Goal: Information Seeking & Learning: Learn about a topic

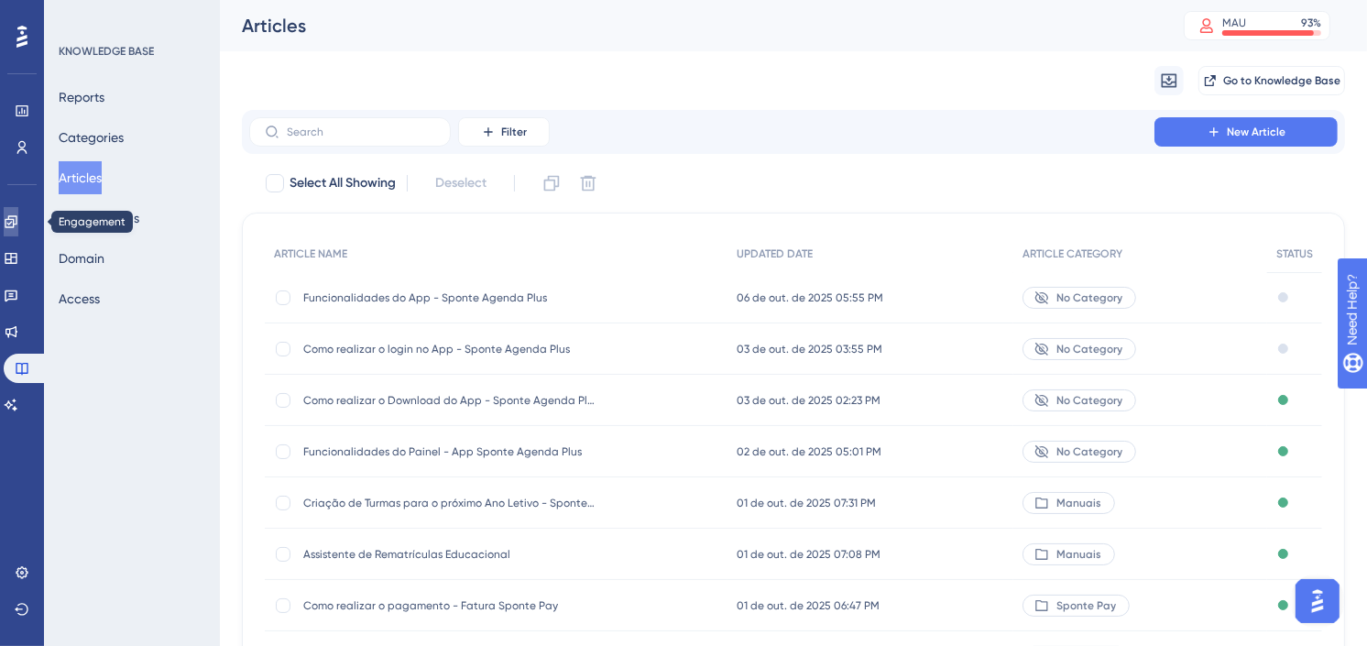
click at [18, 220] on icon at bounding box center [11, 221] width 15 height 15
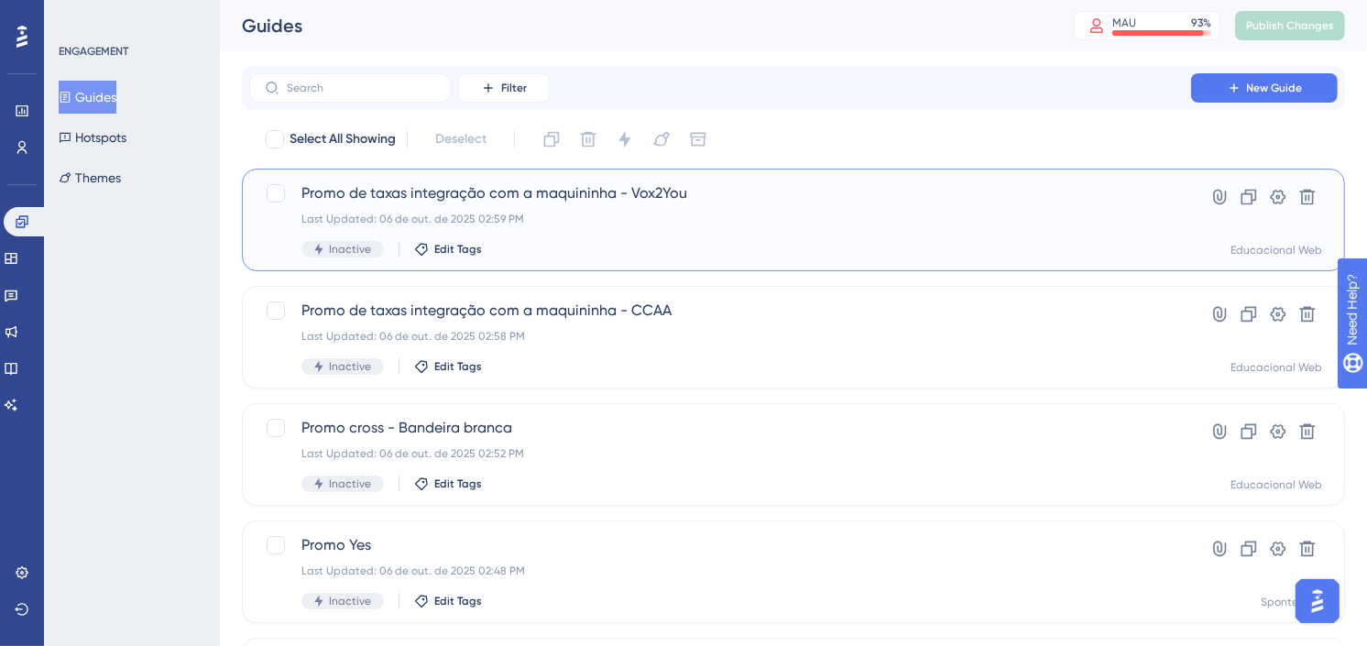
click at [702, 217] on div "Last Updated: 06 de out. de 2025 02:59 PM" at bounding box center [721, 219] width 838 height 15
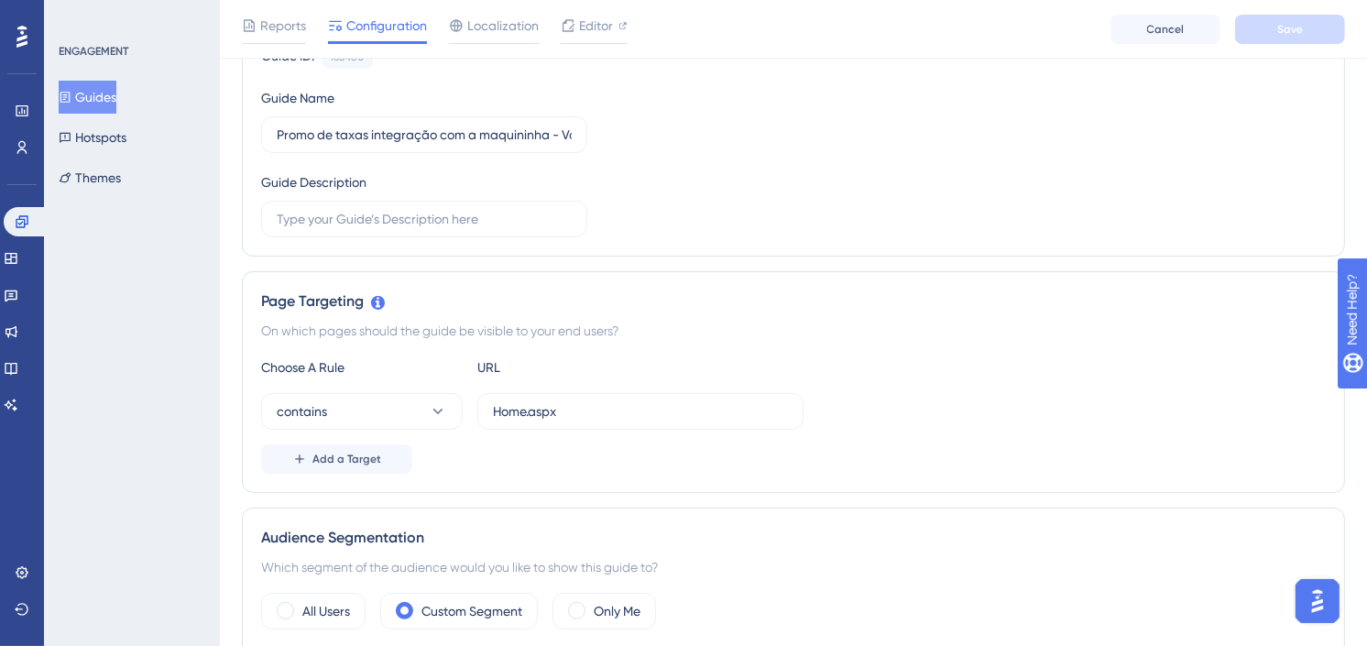
scroll to position [407, 0]
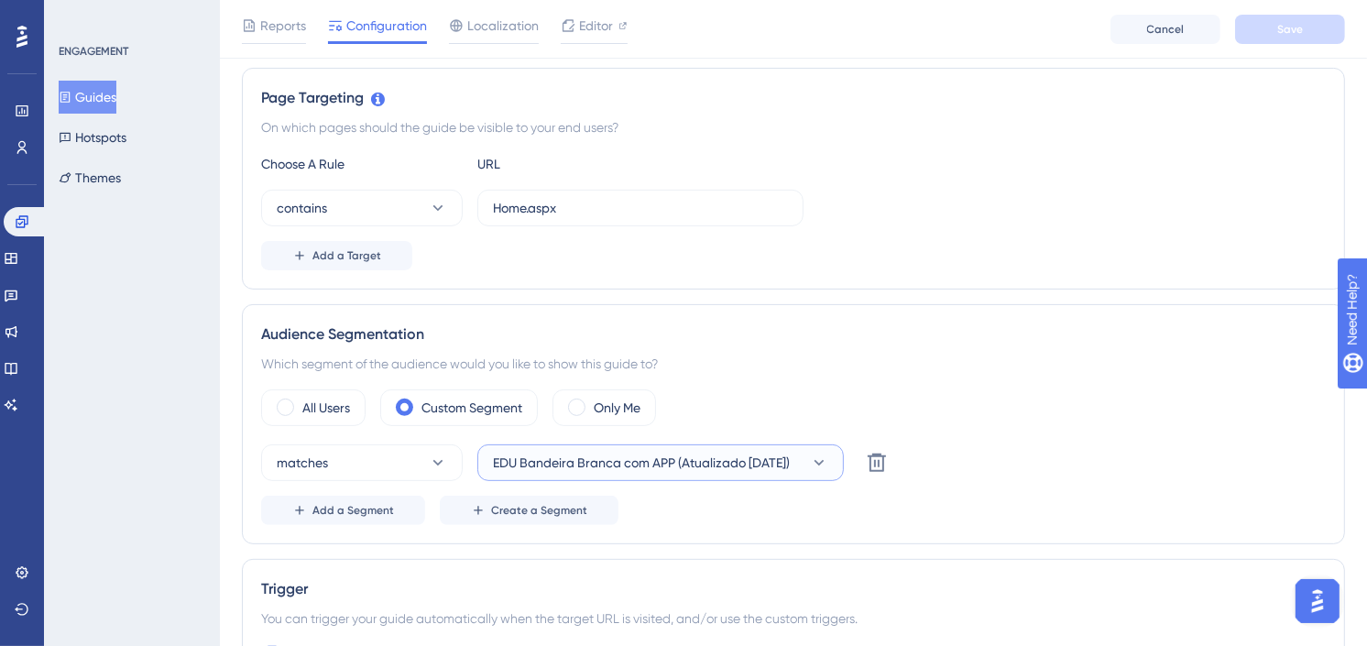
click at [708, 460] on span "EDU Bandeira Branca com APP (Atualizado 22/09/2025)" at bounding box center [641, 463] width 297 height 22
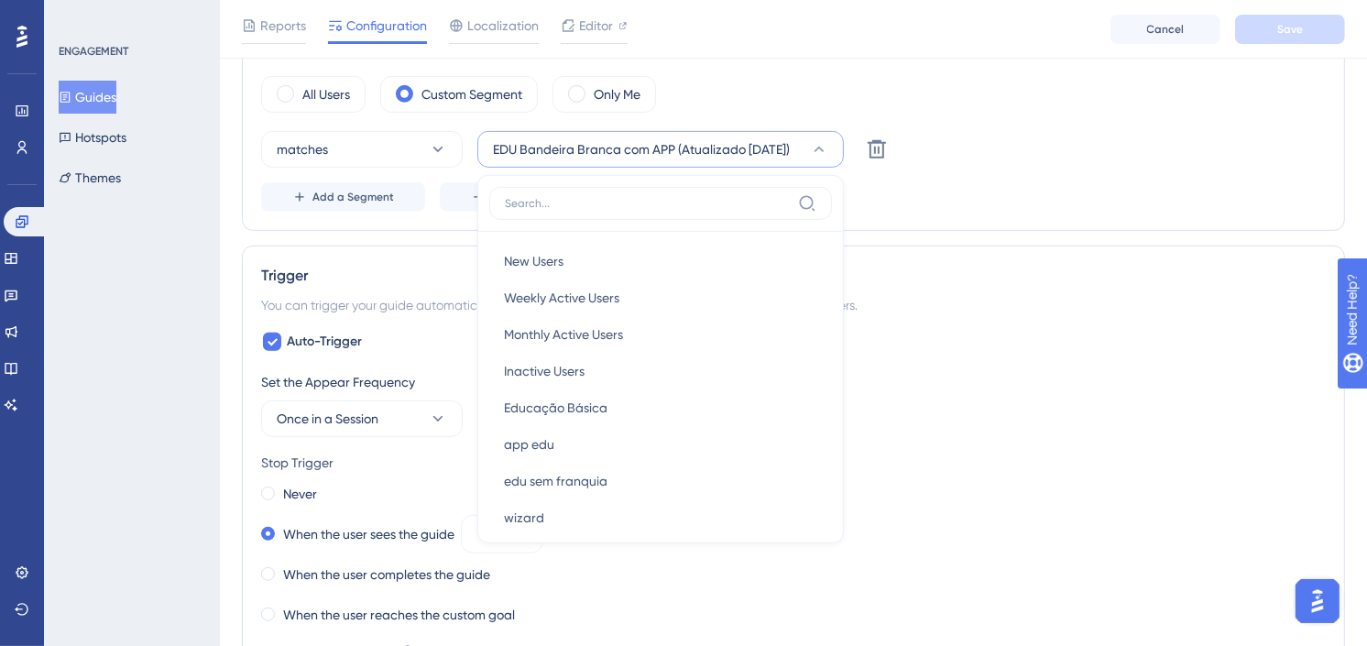
click at [1168, 351] on div "Auto-Trigger Set the Appear Frequency Once in a Session Stop Trigger Never When…" at bounding box center [793, 542] width 1065 height 422
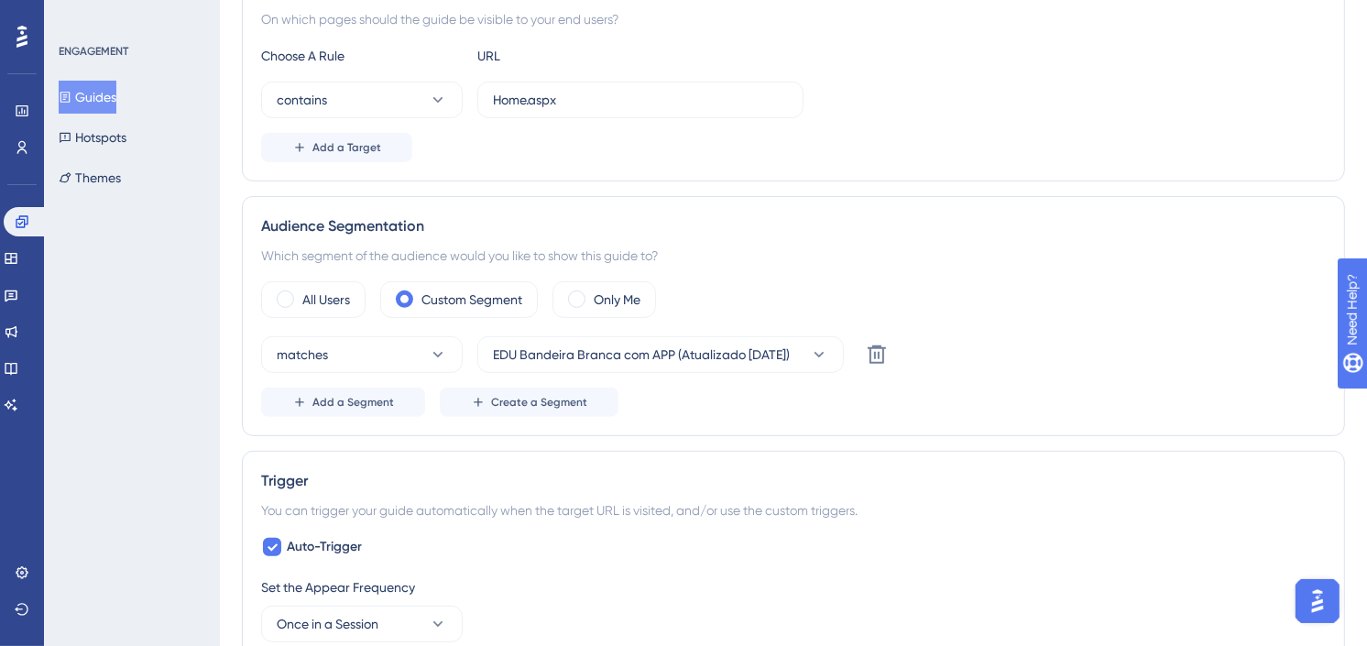
scroll to position [0, 0]
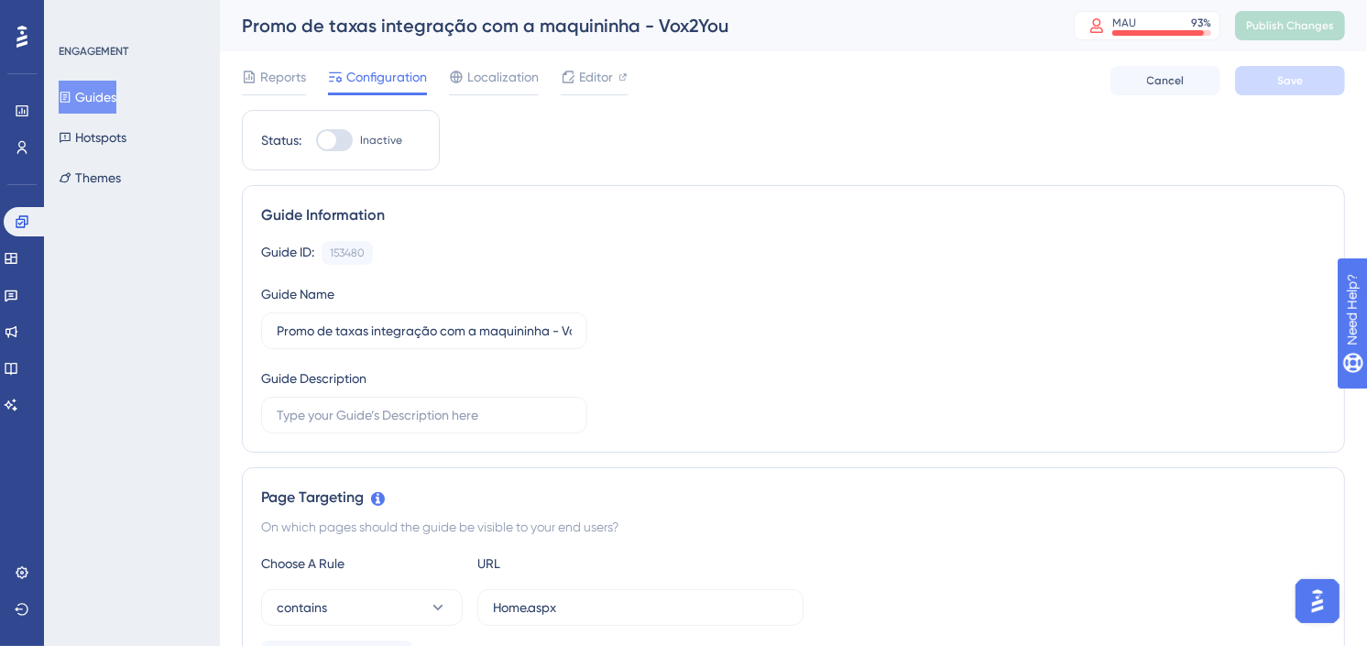
click at [107, 97] on button "Guides" at bounding box center [88, 97] width 58 height 33
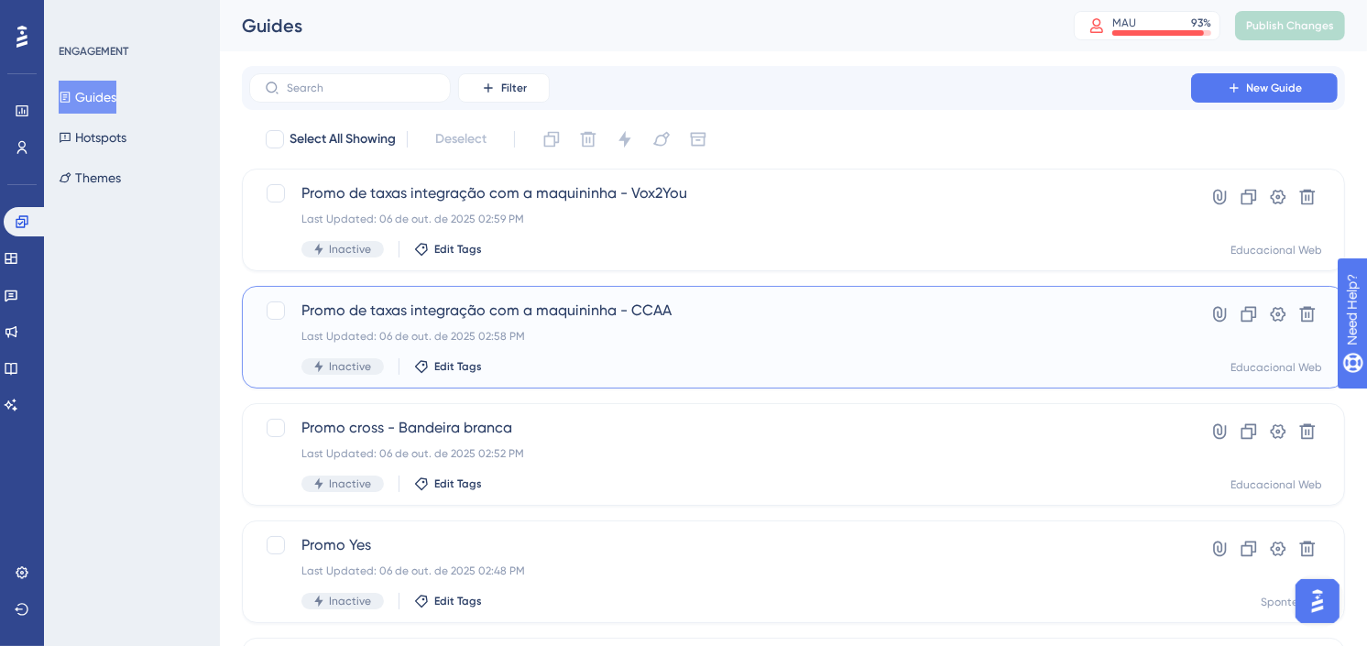
click at [570, 313] on span "Promo de taxas integração com a maquininha - CCAA" at bounding box center [721, 311] width 838 height 22
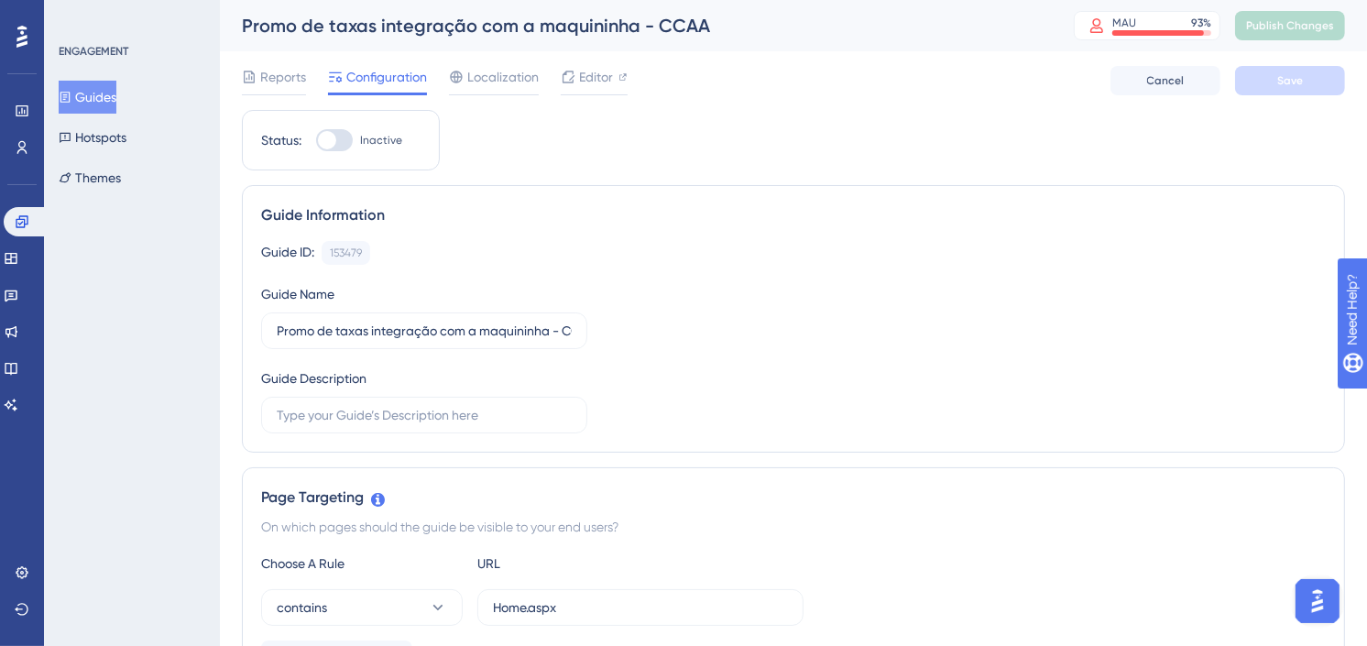
scroll to position [407, 0]
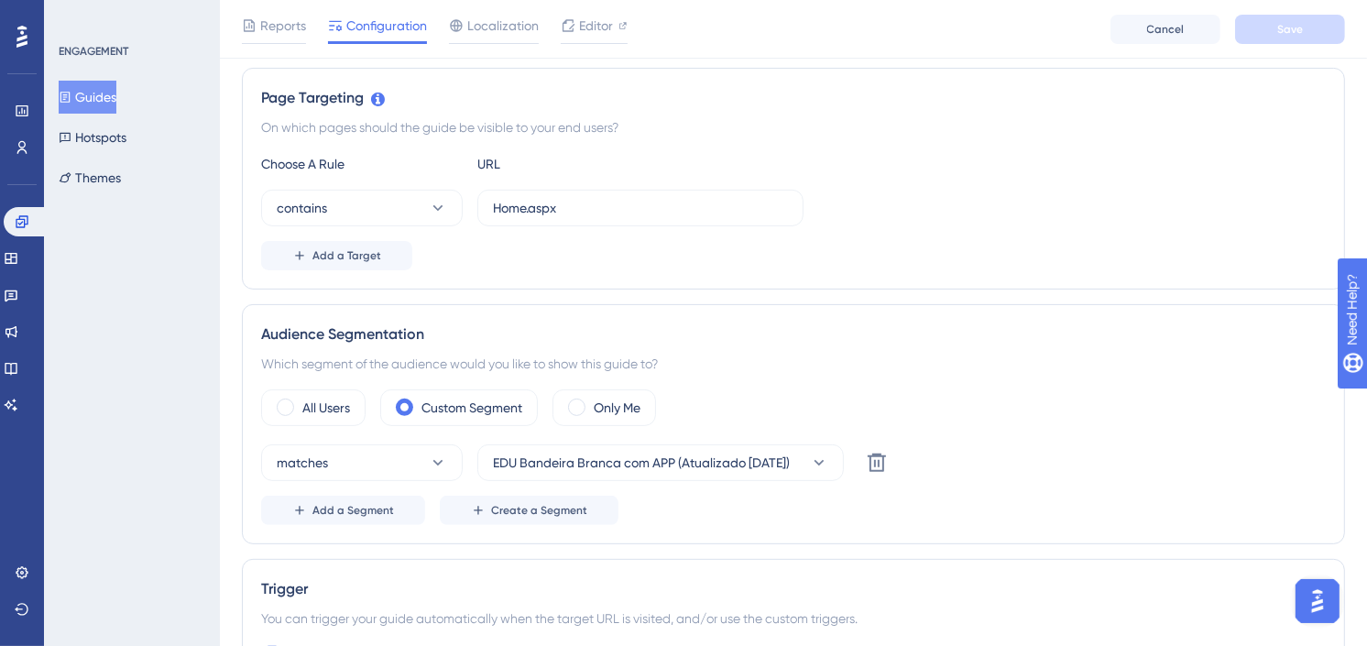
click at [102, 102] on button "Guides" at bounding box center [88, 97] width 58 height 33
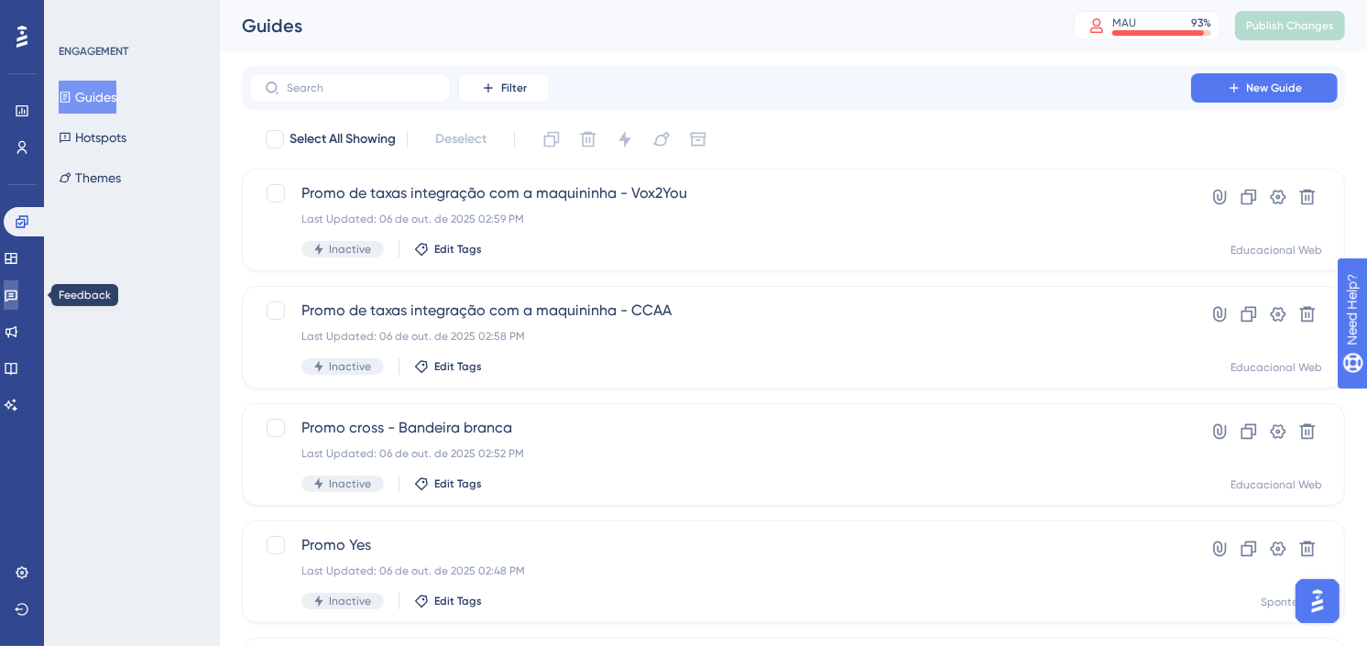
click at [18, 303] on link at bounding box center [11, 294] width 15 height 29
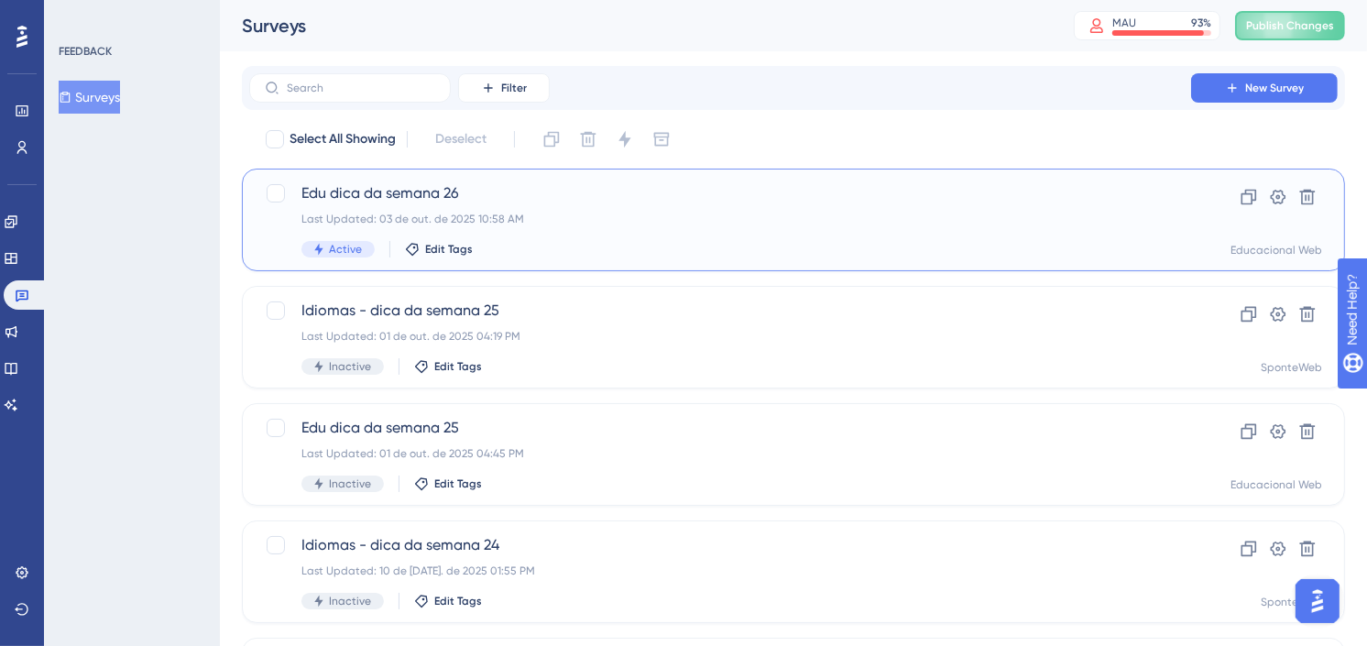
click at [576, 203] on span "Edu dica da semana 26" at bounding box center [721, 193] width 838 height 22
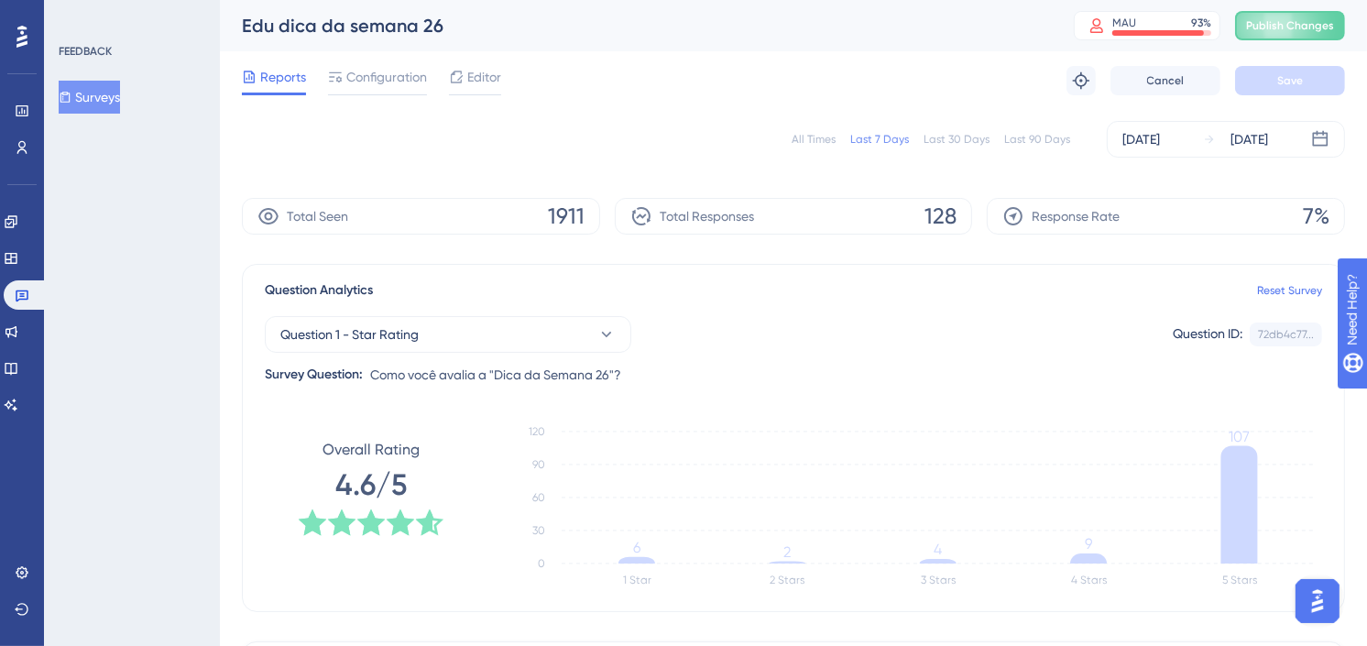
click at [656, 116] on div "All Times Last 7 Days Last 30 Days Last 90 Days Oct 01 2025 Oct 07 2025" at bounding box center [793, 139] width 1103 height 59
click at [16, 218] on icon at bounding box center [11, 221] width 12 height 12
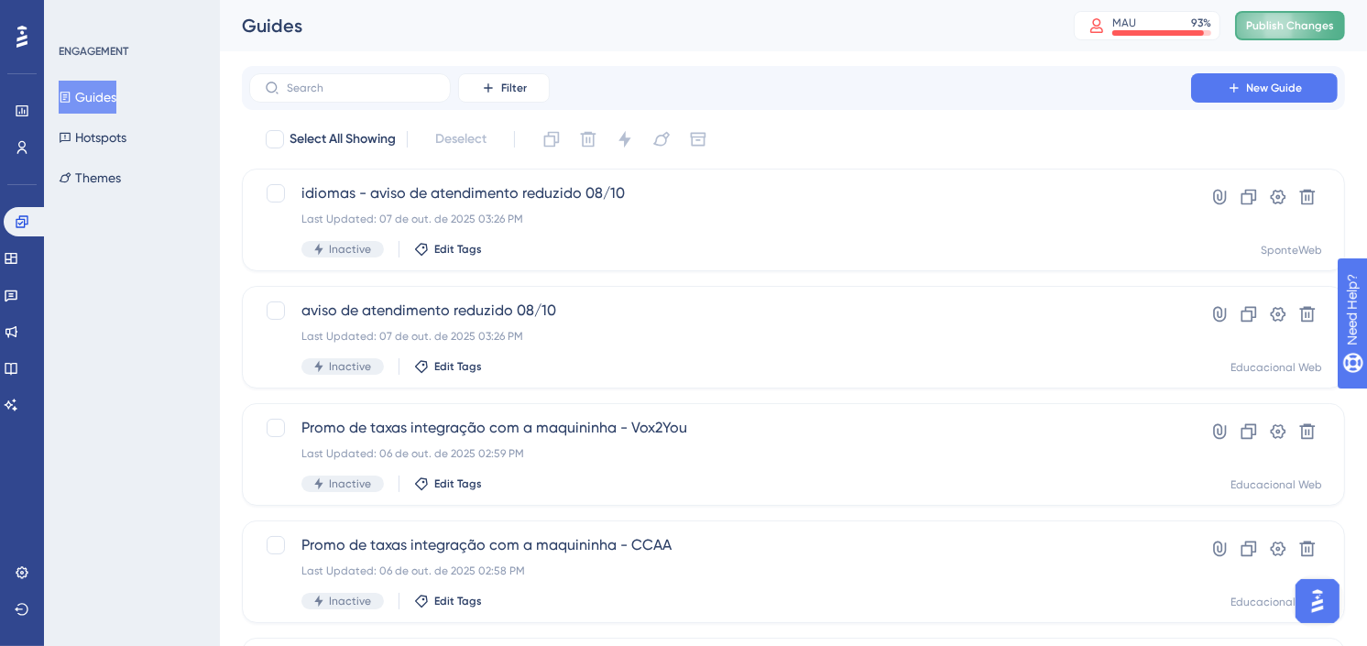
click at [1308, 28] on span "Publish Changes" at bounding box center [1290, 25] width 88 height 15
click at [932, 68] on div "Filter New Guide" at bounding box center [793, 88] width 1103 height 44
